Goal: Task Accomplishment & Management: Use online tool/utility

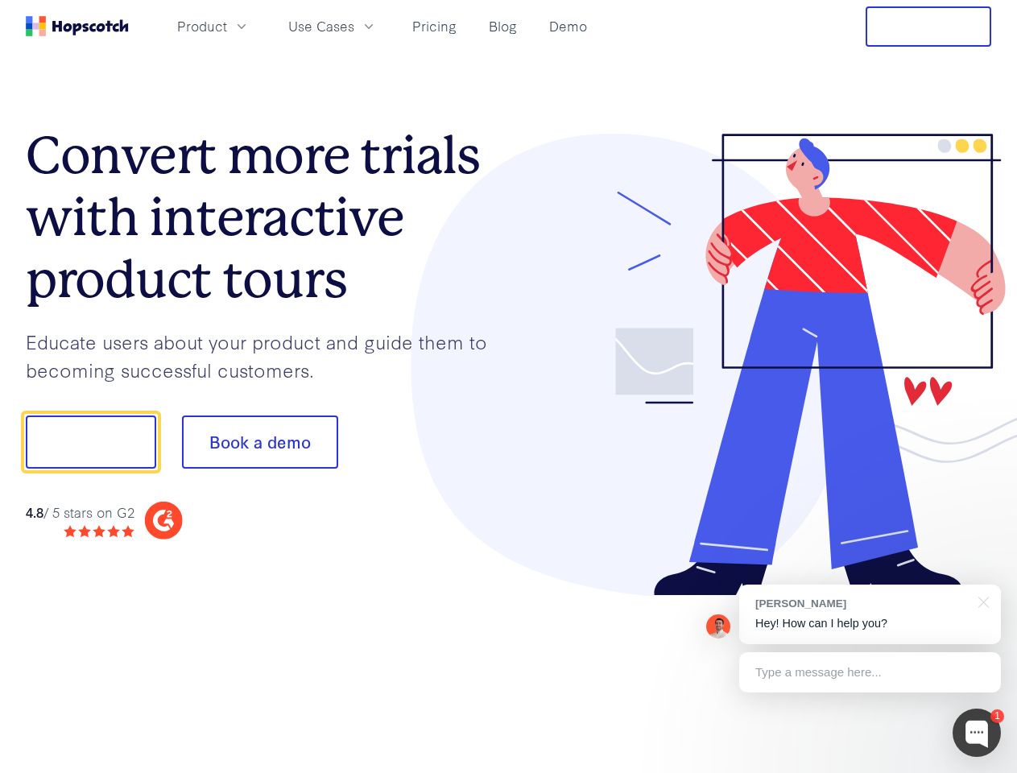
click at [509, 387] on div at bounding box center [750, 365] width 483 height 463
click at [227, 26] on span "Product" at bounding box center [202, 26] width 50 height 20
click at [354, 26] on span "Use Cases" at bounding box center [321, 26] width 66 height 20
click at [929, 27] on button "Free Trial" at bounding box center [929, 26] width 126 height 40
click at [90, 442] on button "Show me!" at bounding box center [91, 442] width 130 height 53
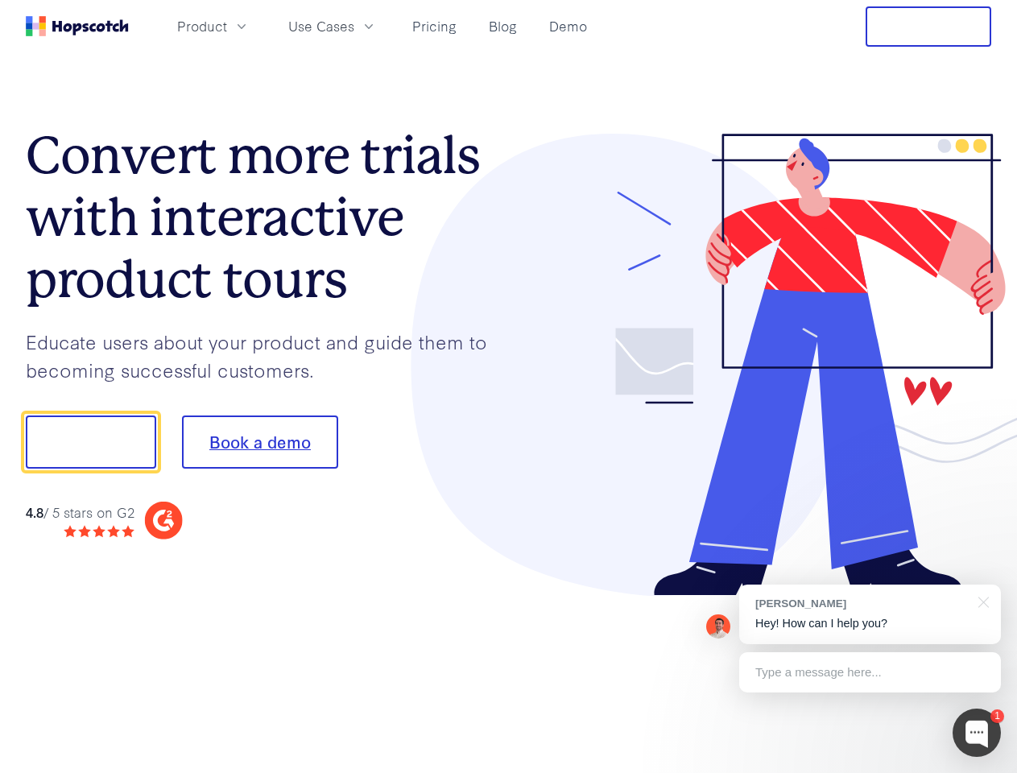
click at [259, 442] on button "Book a demo" at bounding box center [260, 442] width 156 height 53
click at [977, 733] on div at bounding box center [977, 733] width 48 height 48
click at [870, 614] on div "[PERSON_NAME] Hey! How can I help you?" at bounding box center [870, 615] width 262 height 60
click at [981, 601] on div at bounding box center [850, 440] width 302 height 537
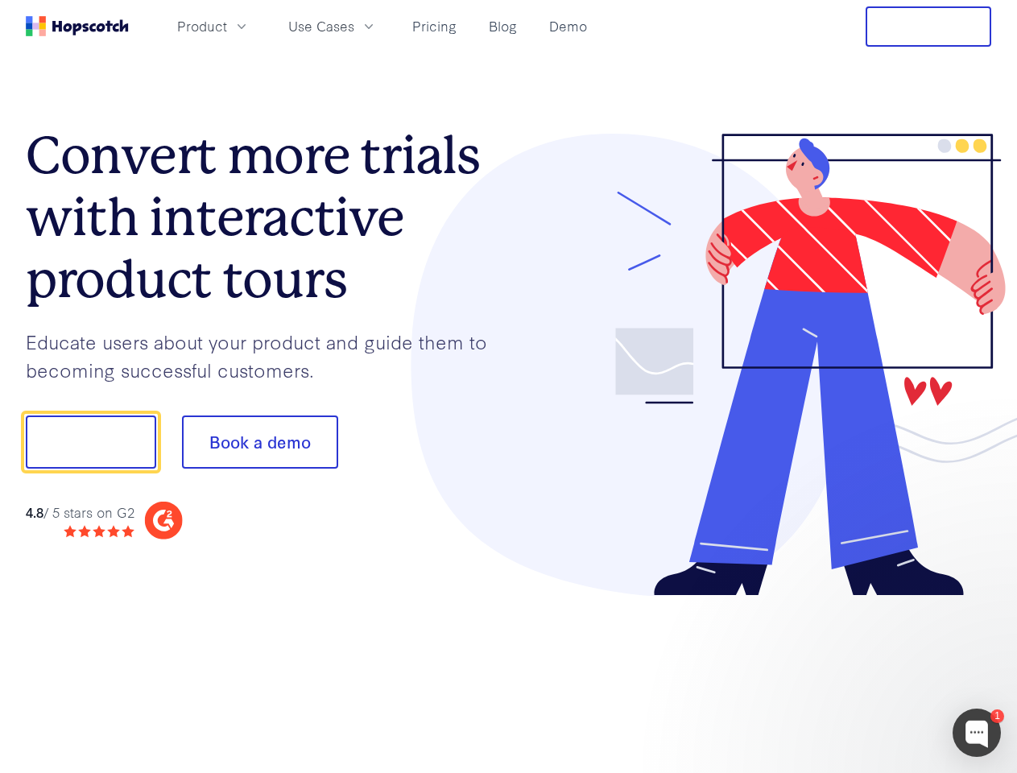
click at [870, 672] on div at bounding box center [850, 547] width 302 height 321
